Goal: Transaction & Acquisition: Download file/media

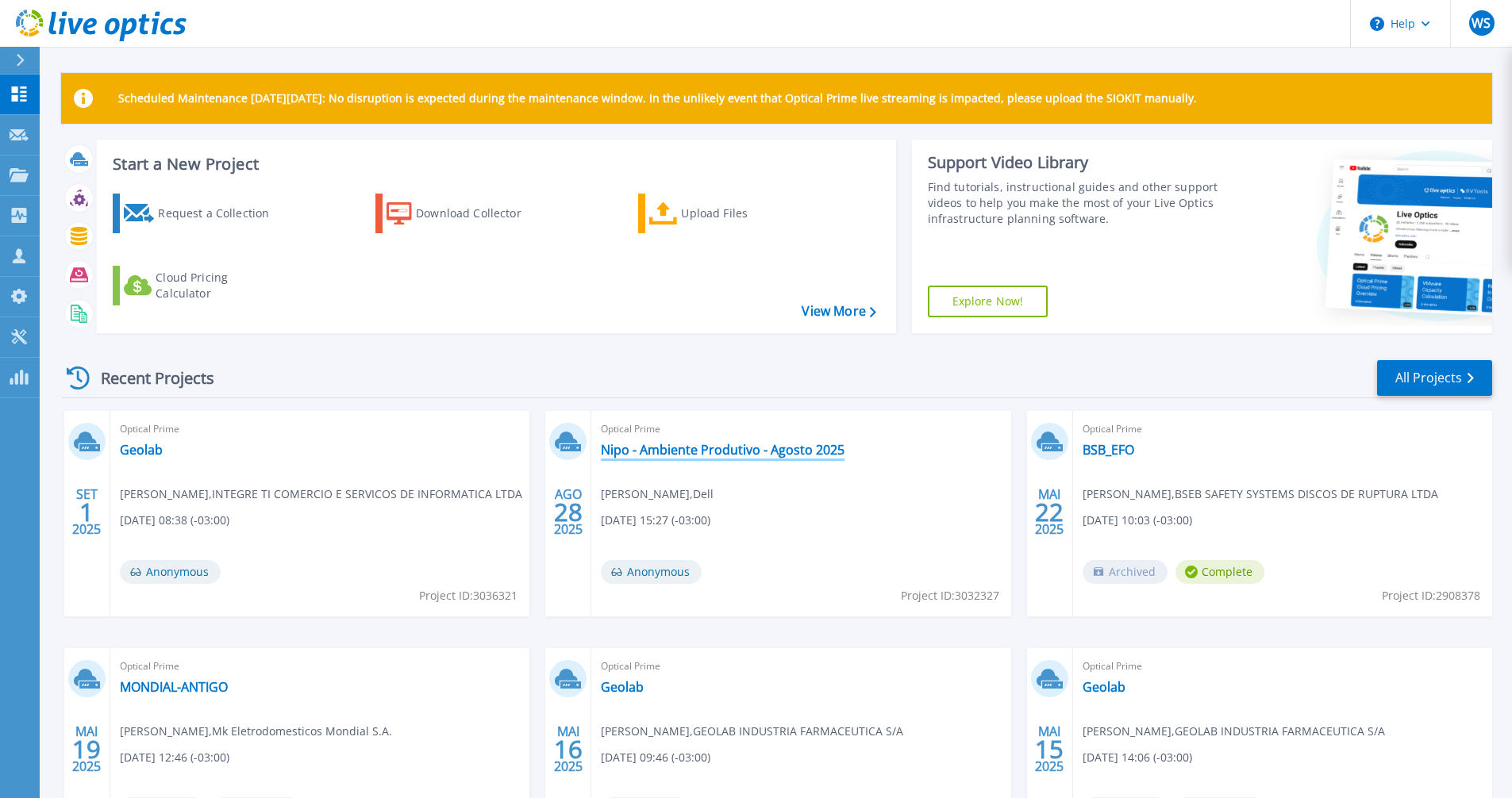
click at [664, 448] on link "Nipo - Ambiente Produtivo - Agosto 2025" at bounding box center [723, 449] width 244 height 16
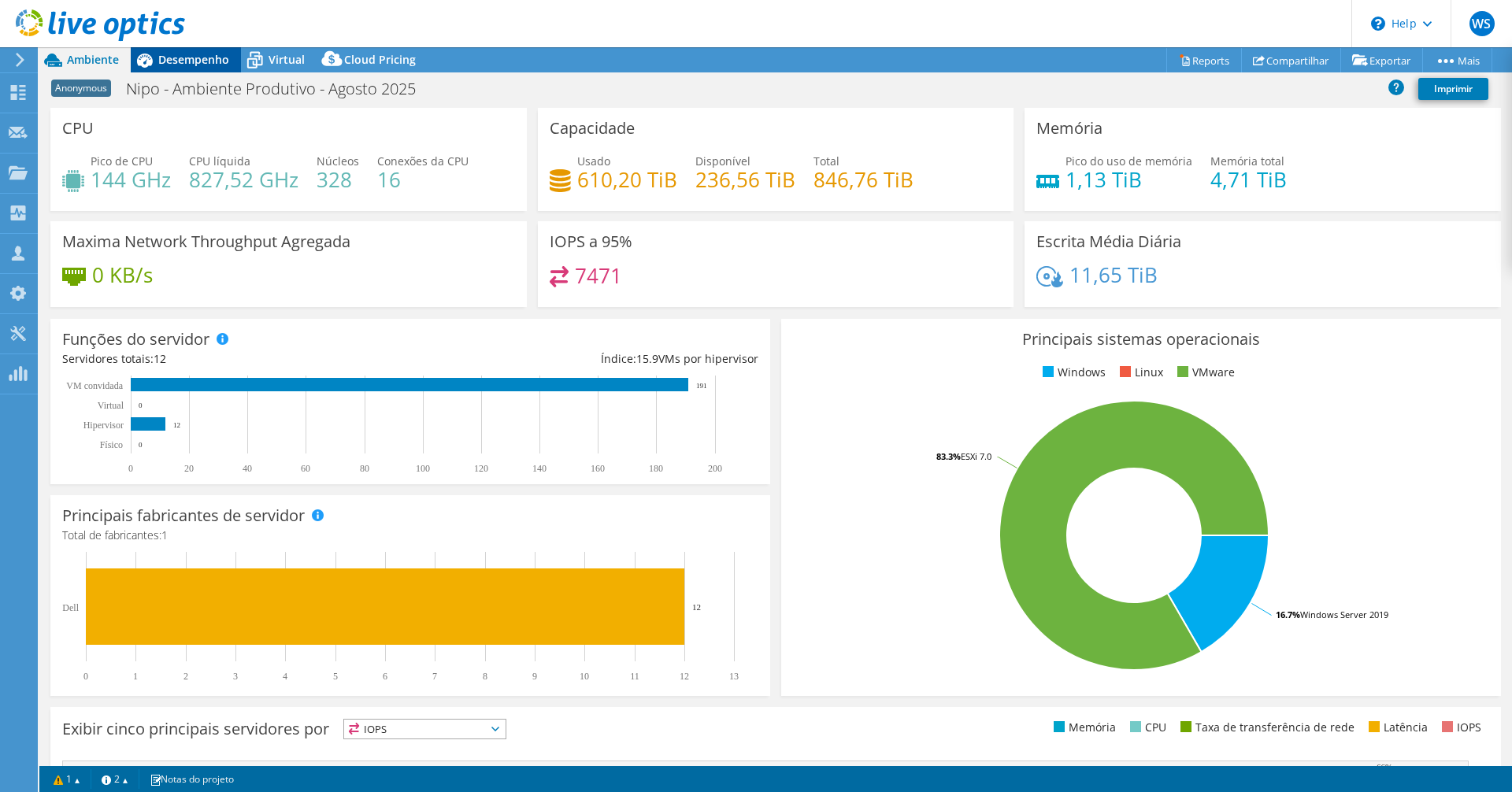
click at [181, 60] on span "Desempenho" at bounding box center [193, 58] width 70 height 15
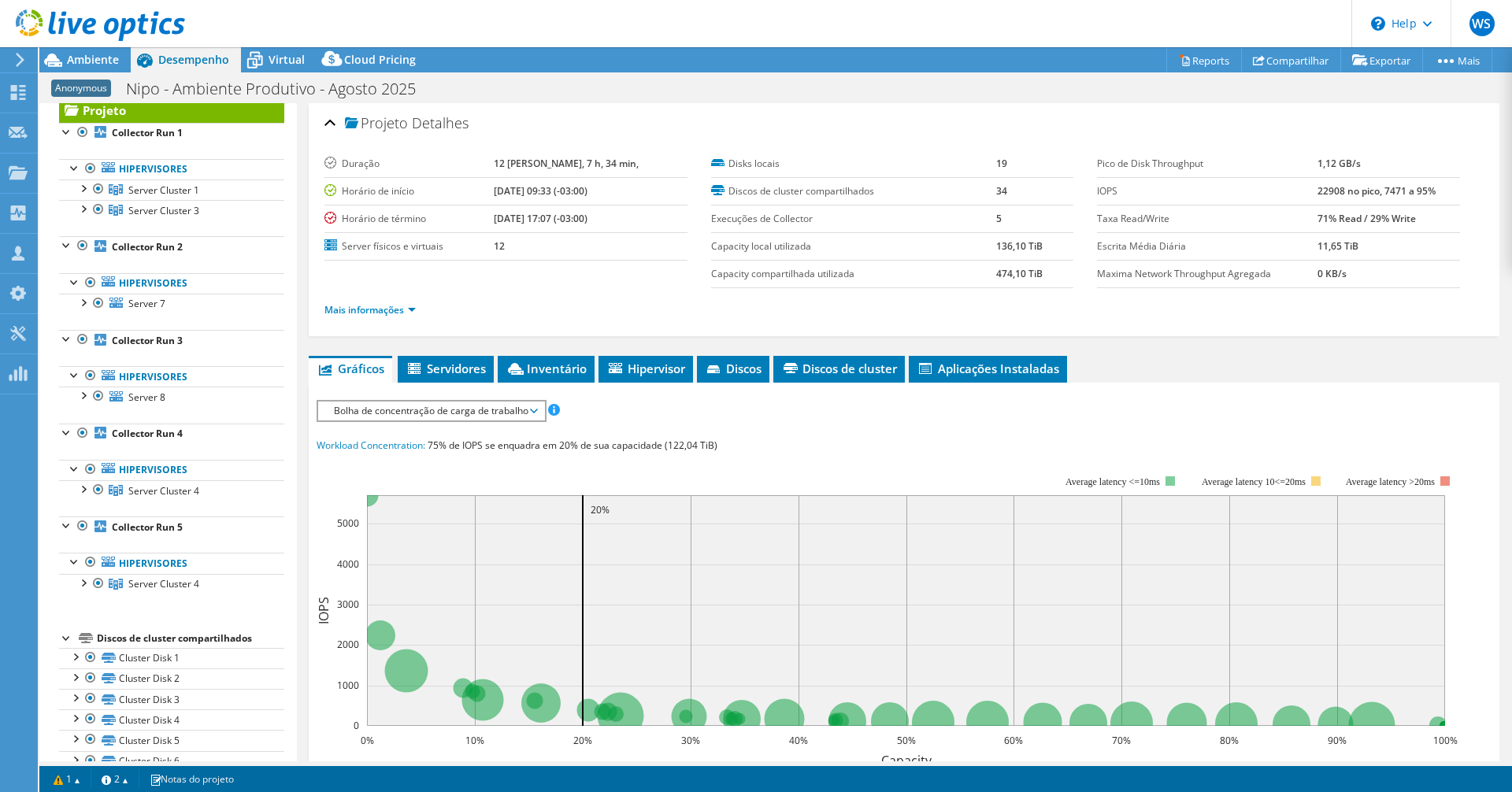
scroll to position [15, 0]
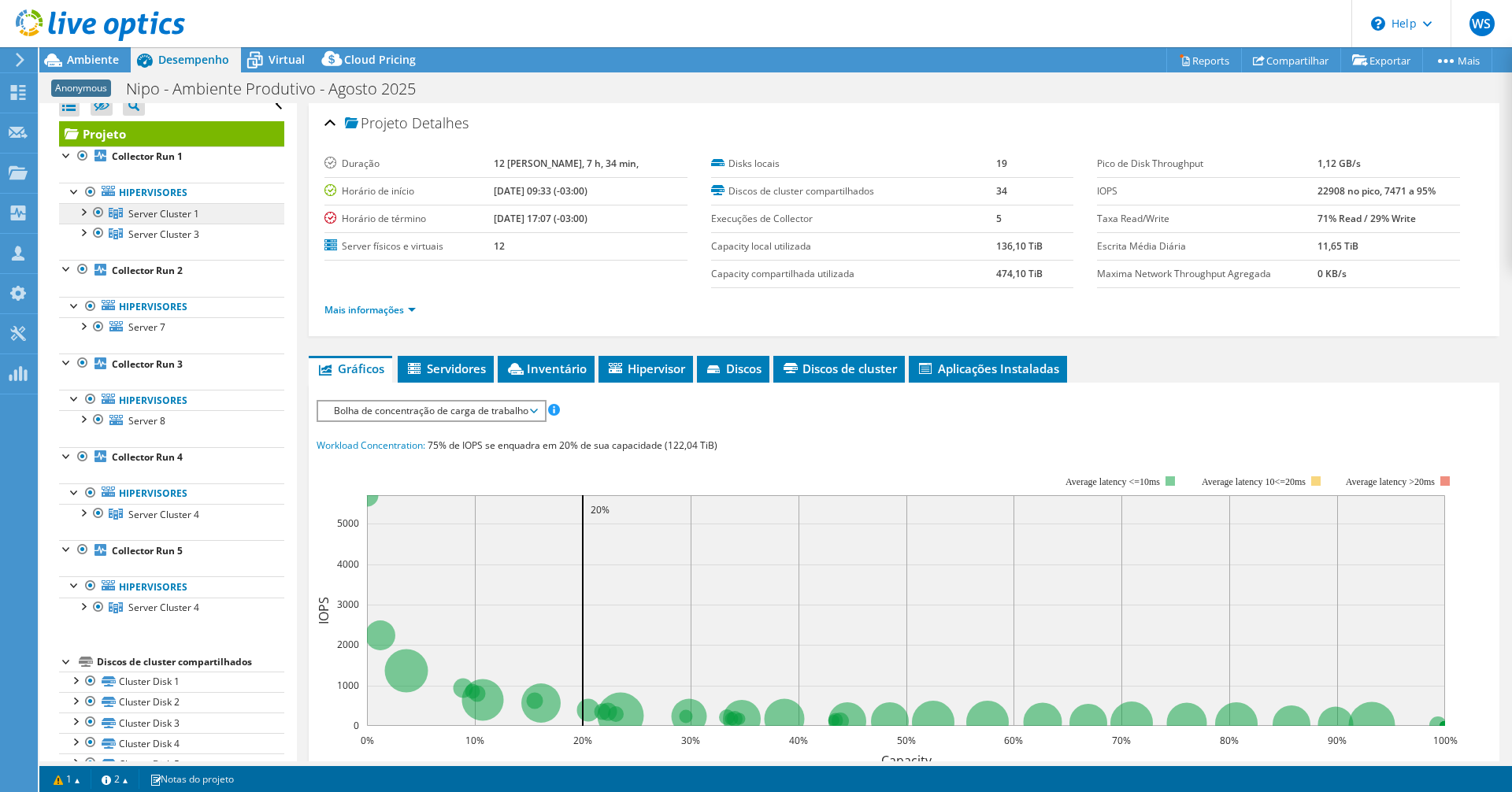
click at [140, 213] on span "Server Cluster 1" at bounding box center [163, 213] width 70 height 13
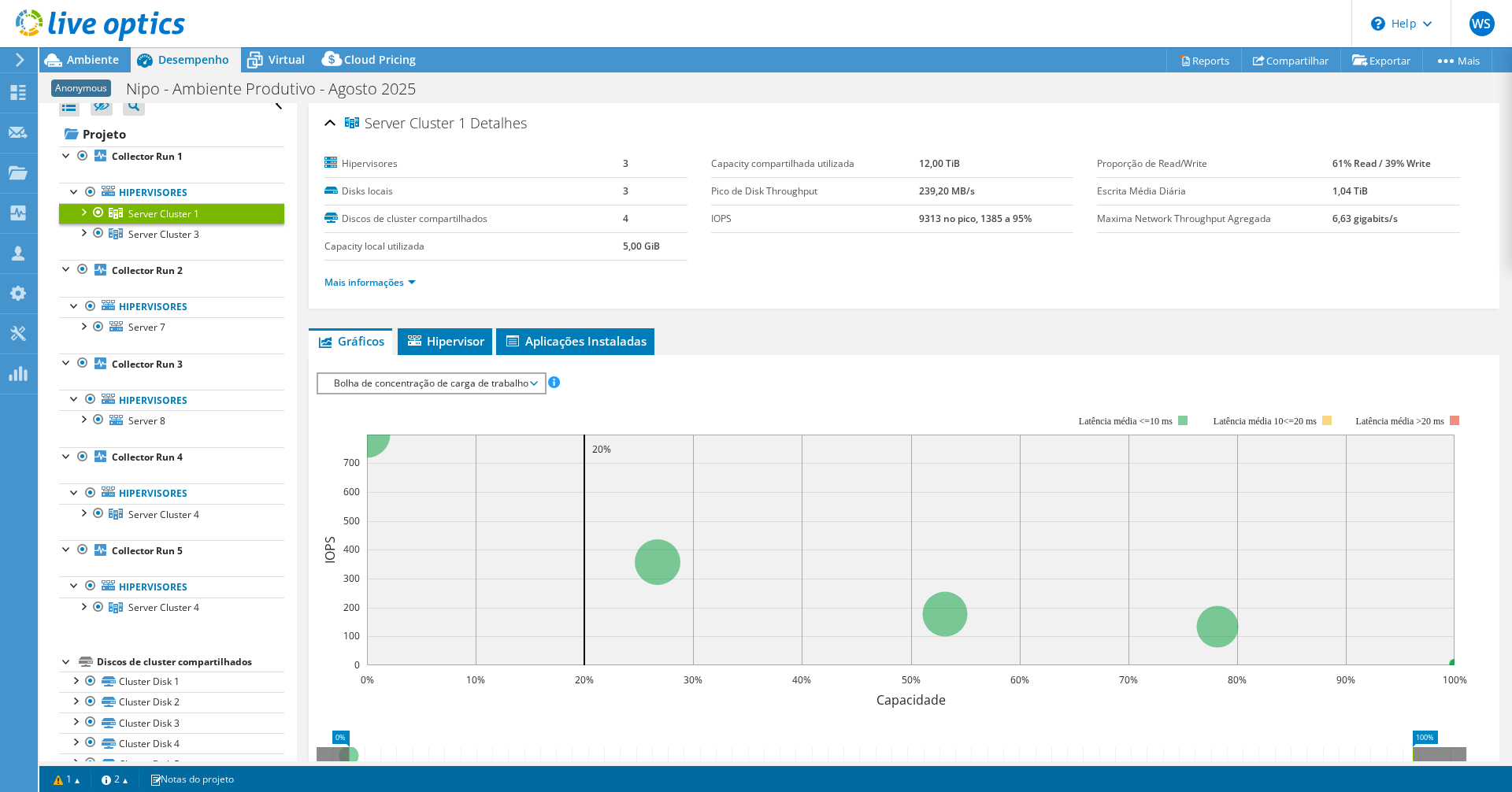
click at [80, 210] on div at bounding box center [82, 211] width 16 height 16
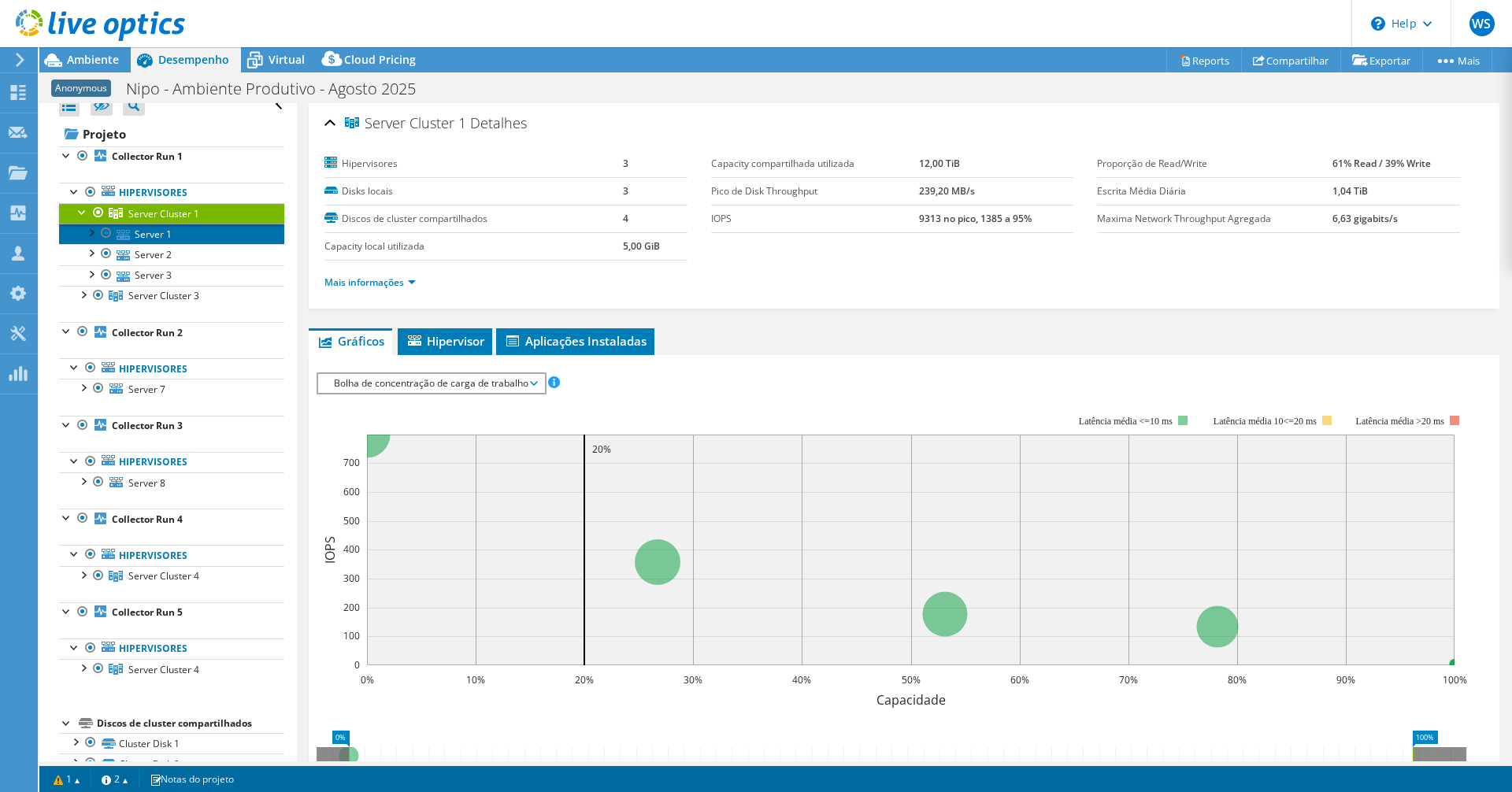
click at [158, 235] on link "Server 1" at bounding box center [172, 234] width 225 height 21
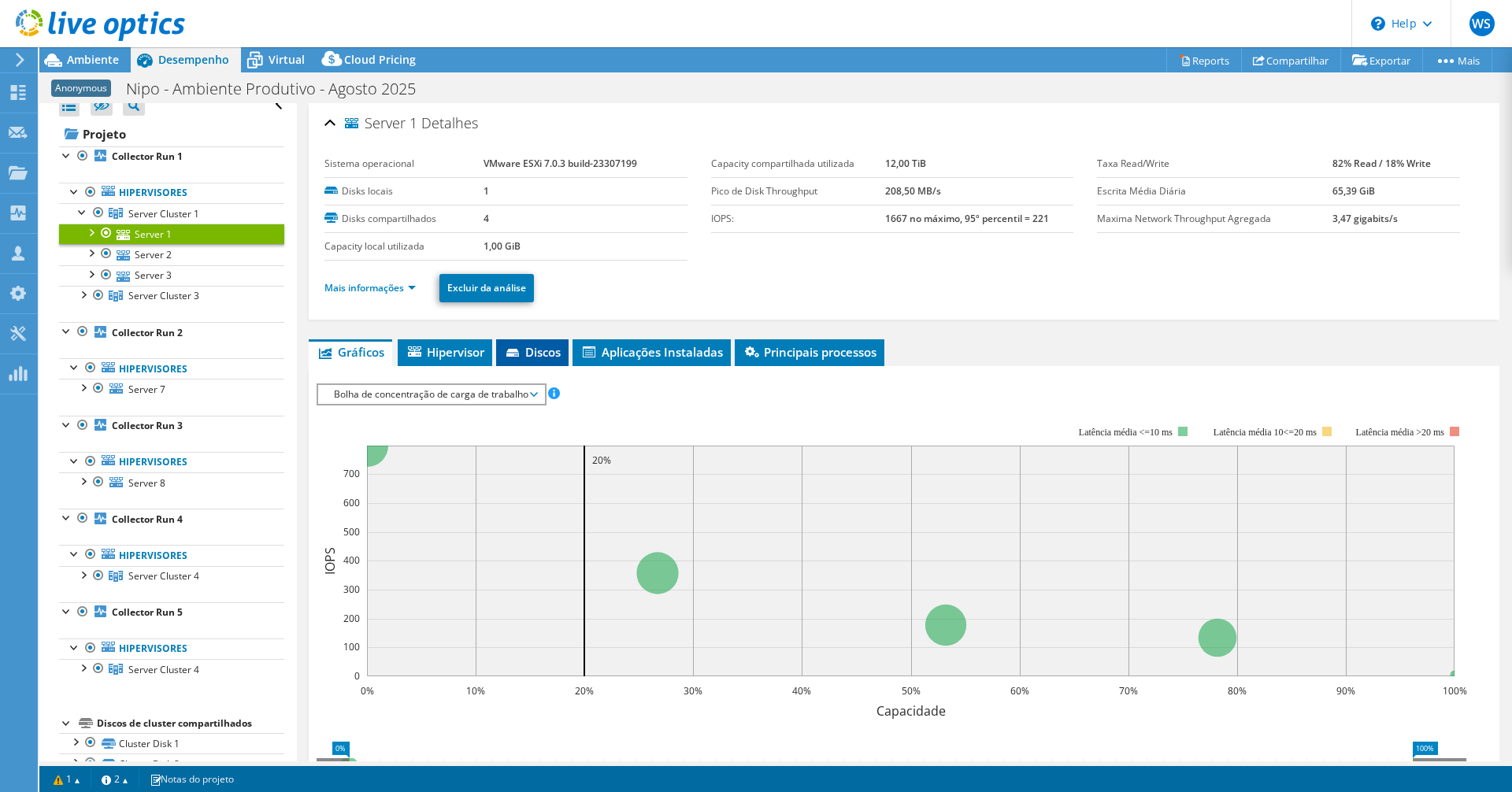
click at [535, 350] on span "Discos" at bounding box center [531, 352] width 57 height 16
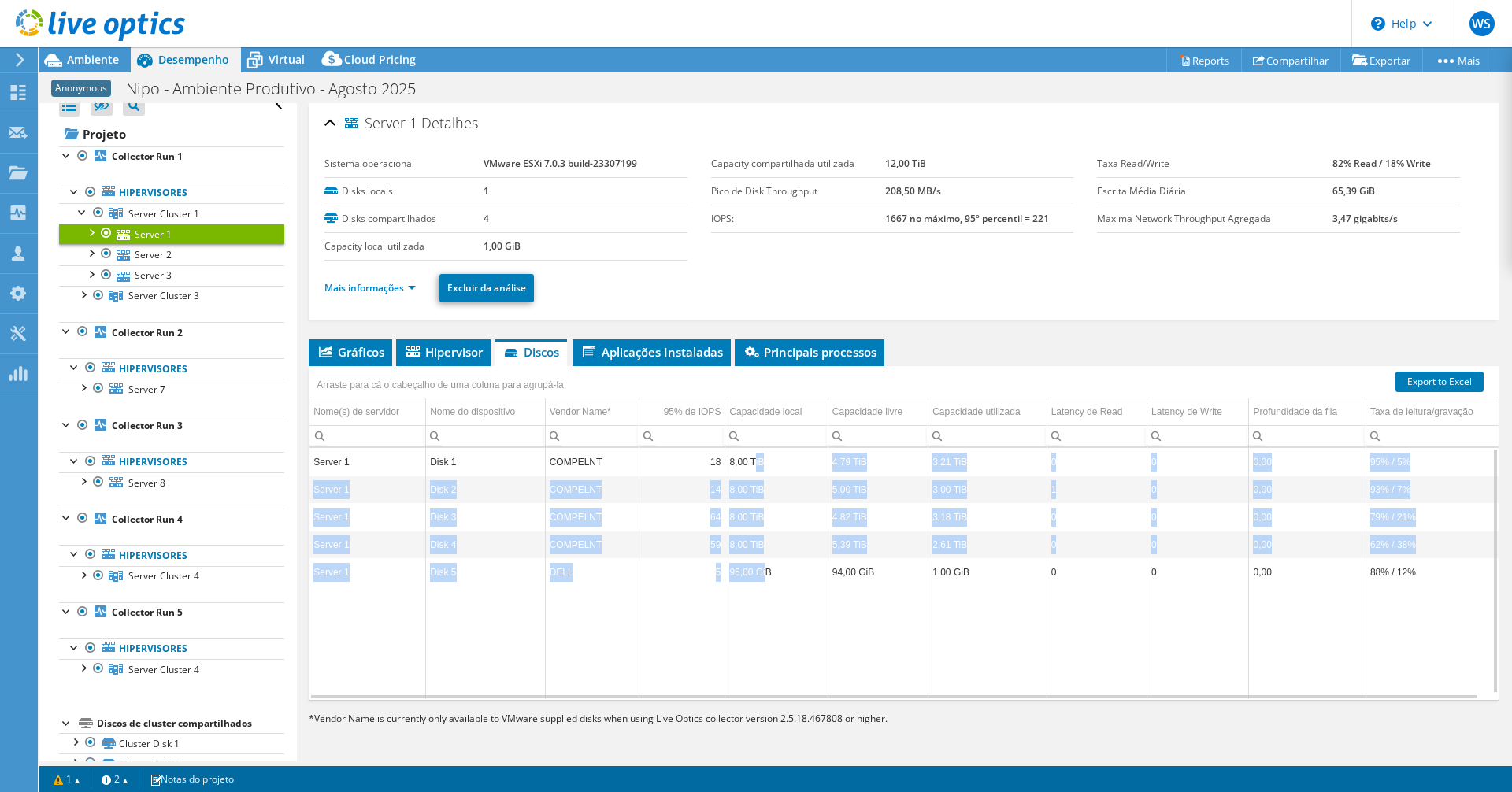
drag, startPoint x: 754, startPoint y: 472, endPoint x: 1263, endPoint y: 628, distance: 532.4
click at [770, 576] on tbody "Server 1 Disk 1 COMPELNT 18 8,00 TiB 4,79 TiB 3,21 TiB 0 0 0,00 95% / 5% Server…" at bounding box center [903, 573] width 1189 height 251
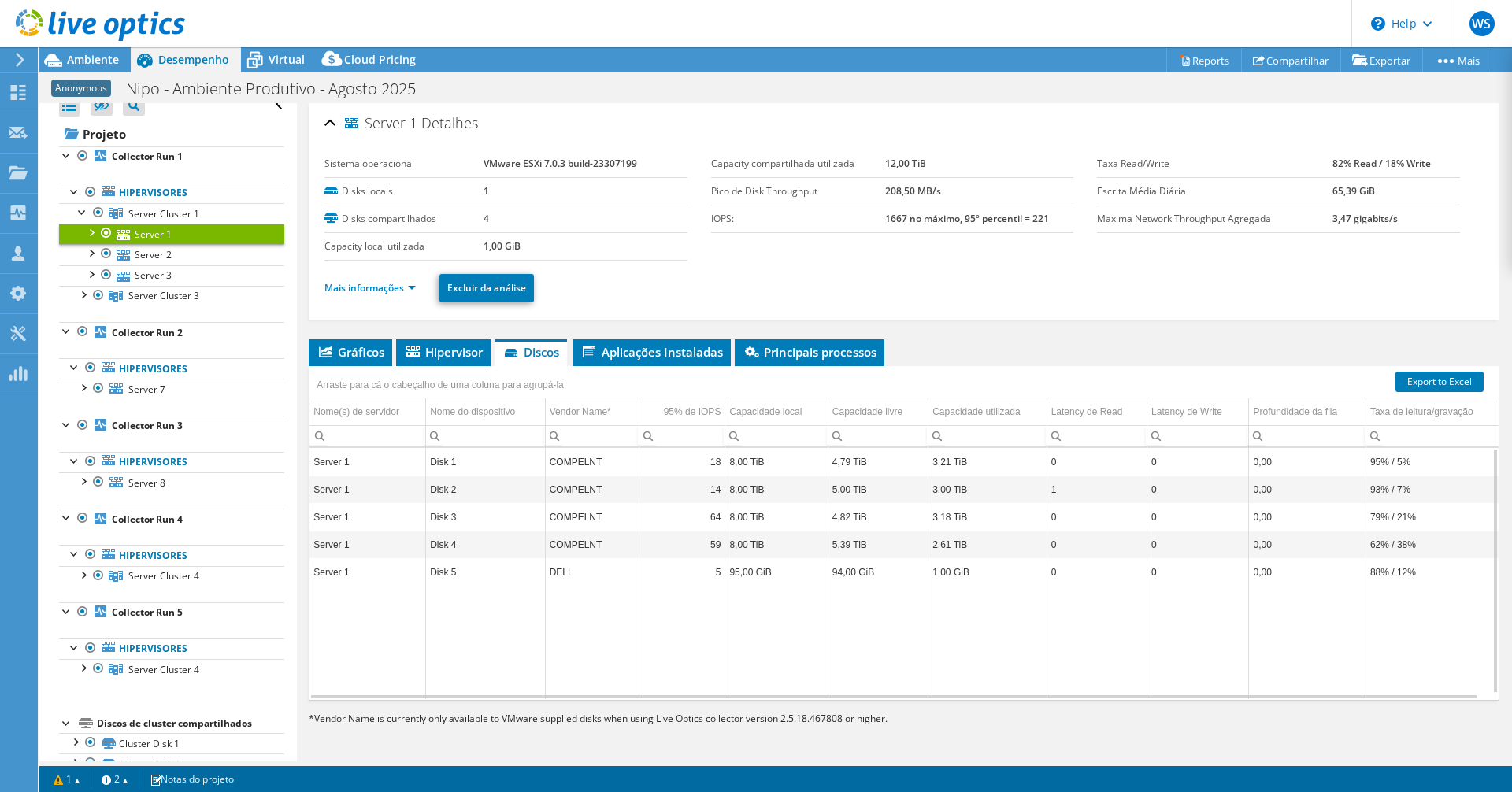
click at [1333, 633] on td "Data grid" at bounding box center [1307, 642] width 117 height 113
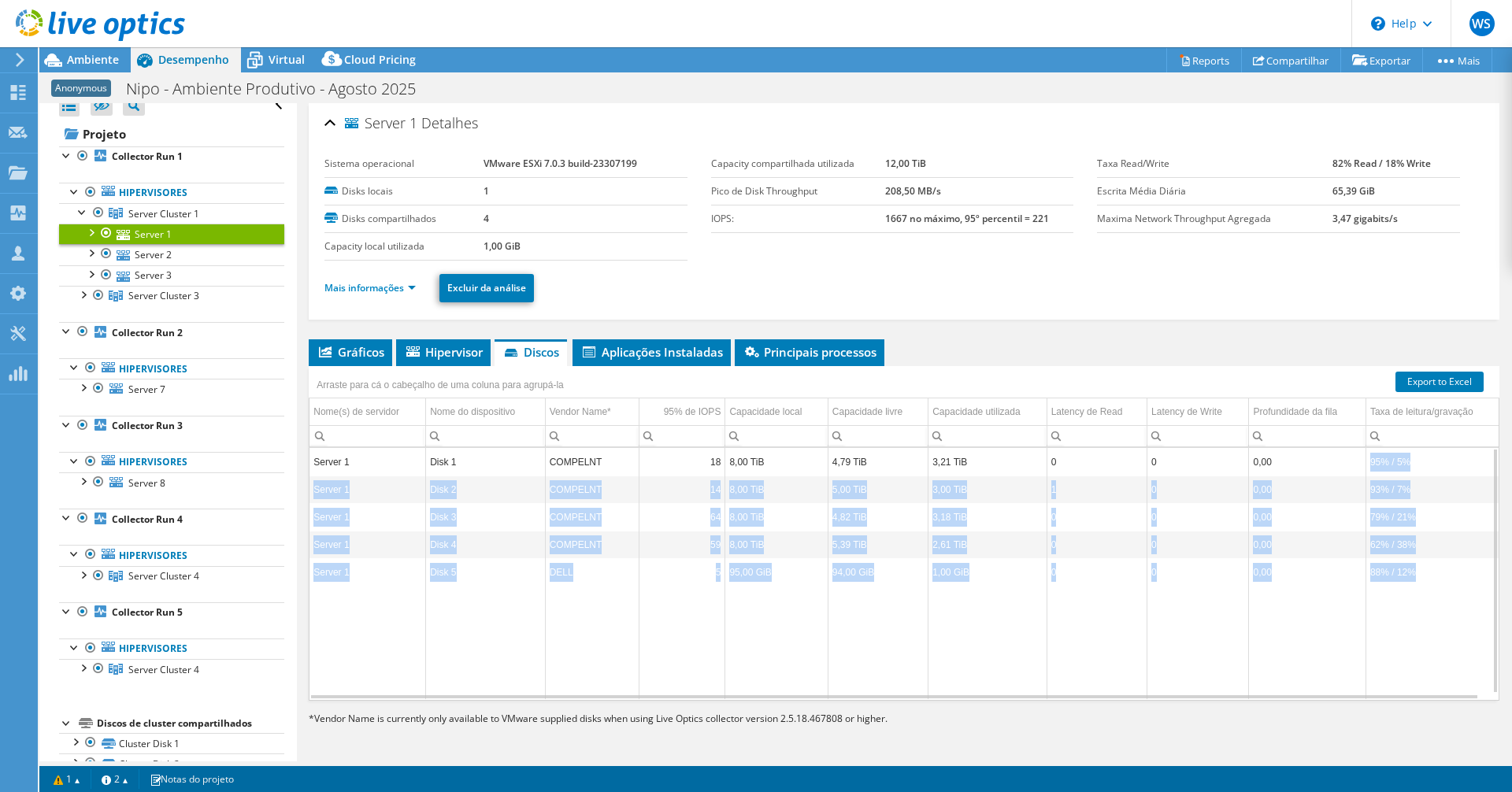
drag, startPoint x: 1367, startPoint y: 465, endPoint x: 1414, endPoint y: 579, distance: 123.3
click at [1414, 579] on tbody "Server 1 Disk 1 COMPELNT 18 8,00 TiB 4,79 TiB 3,21 TiB 0 0 0,00 95% / 5% Server…" at bounding box center [903, 573] width 1189 height 251
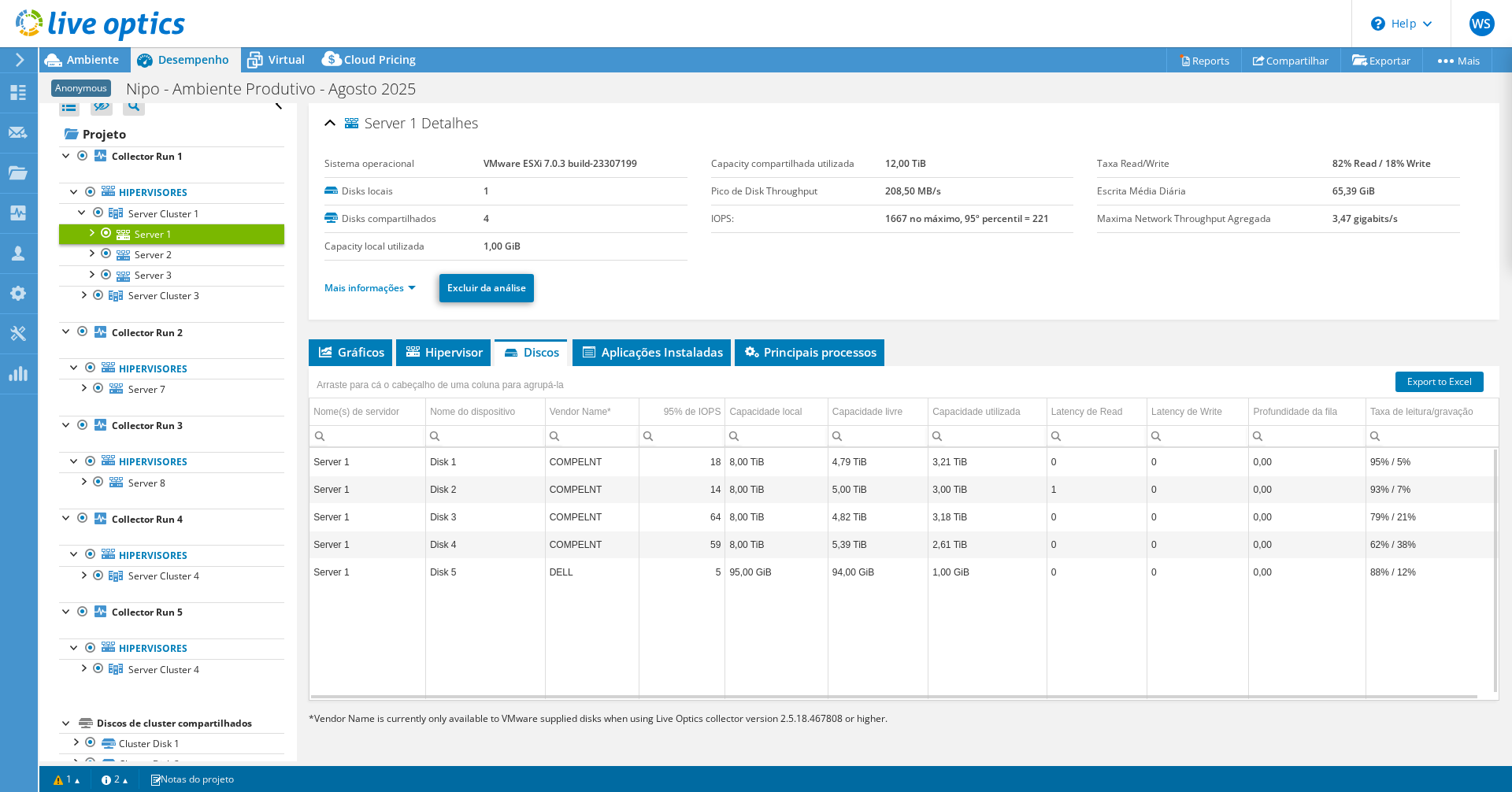
click at [1394, 592] on td "Data grid" at bounding box center [1432, 642] width 133 height 113
click at [1427, 384] on link "Export to Excel" at bounding box center [1439, 382] width 88 height 21
